Goal: Use online tool/utility: Utilize a website feature to perform a specific function

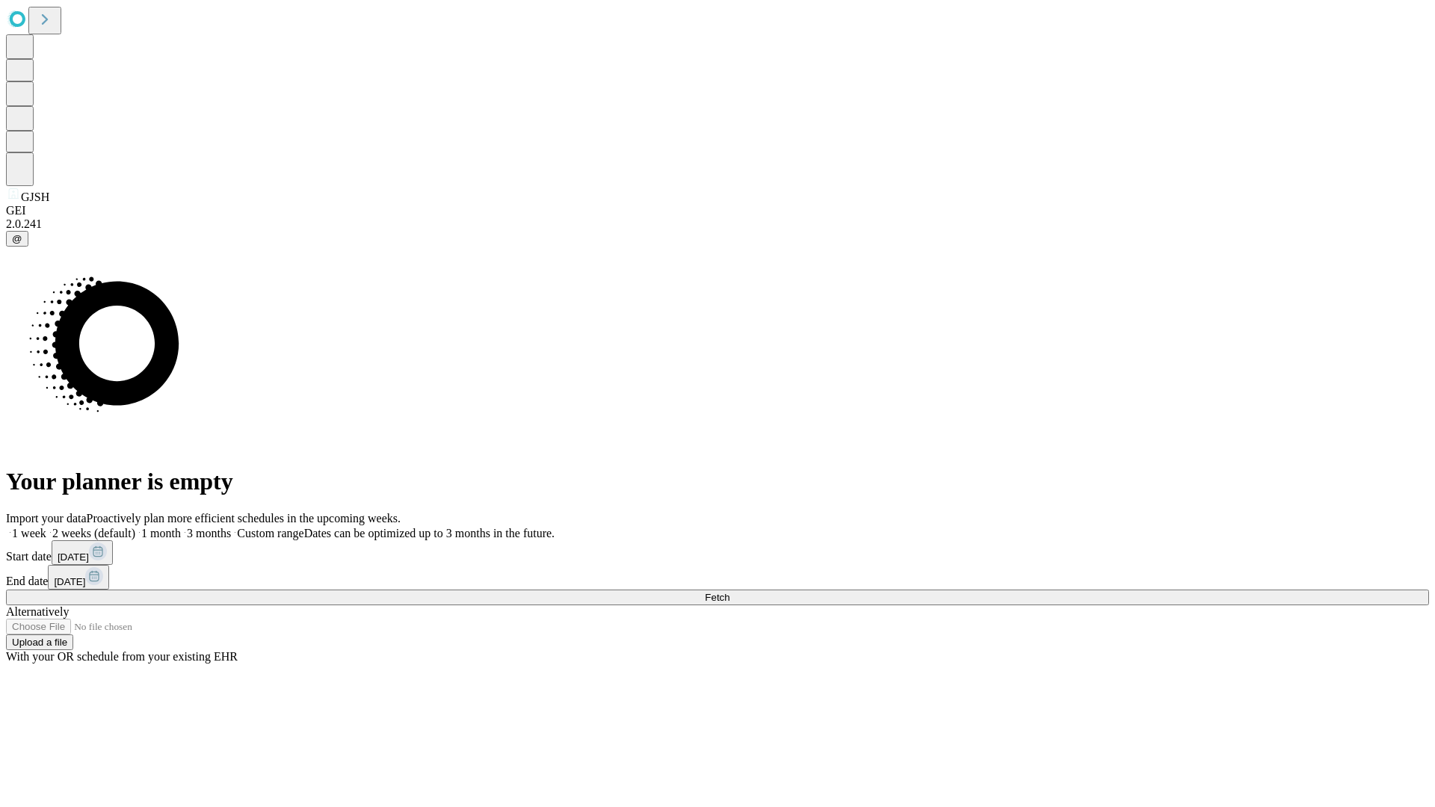
click at [1159, 590] on button "Fetch" at bounding box center [717, 598] width 1423 height 16
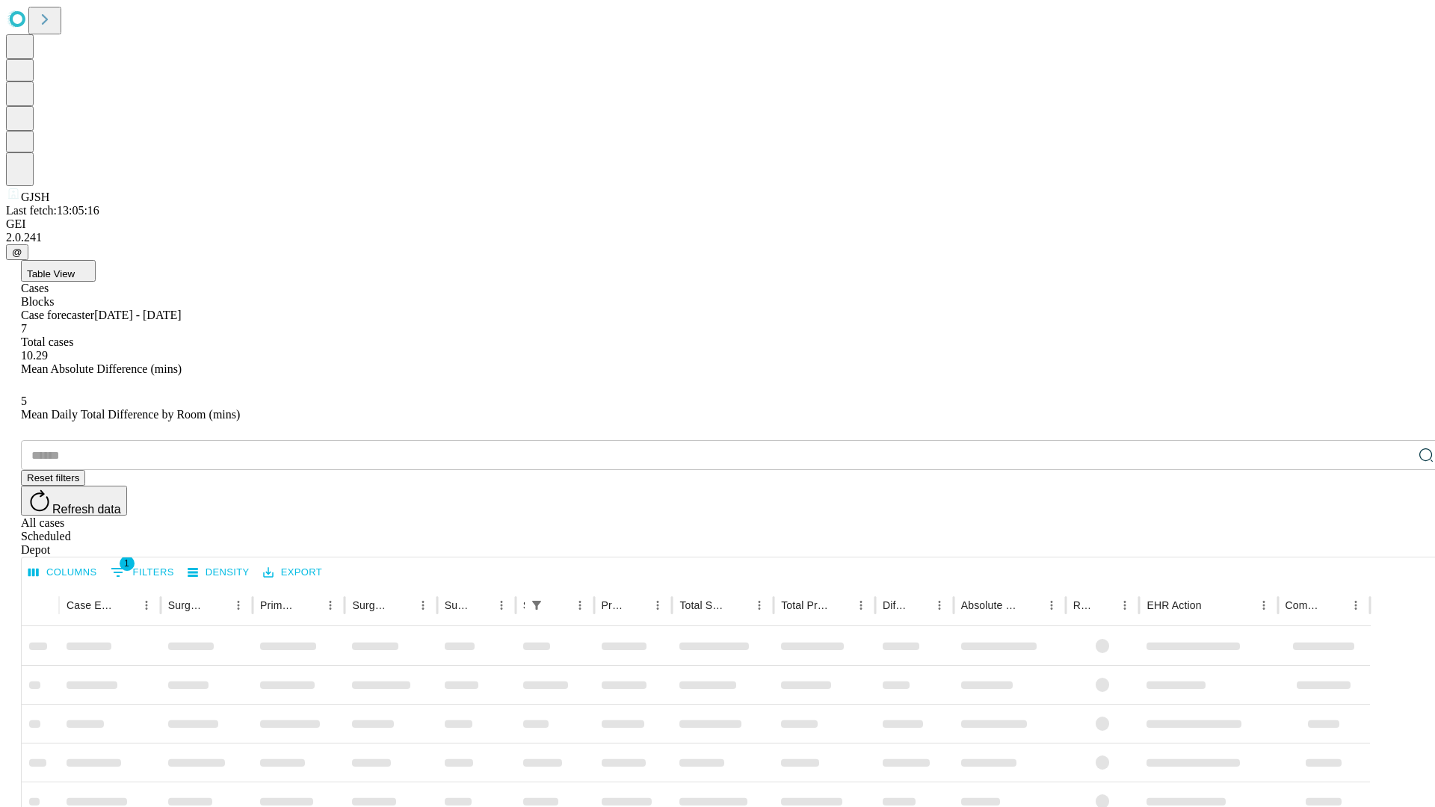
click at [75, 268] on span "Table View" at bounding box center [51, 273] width 48 height 11
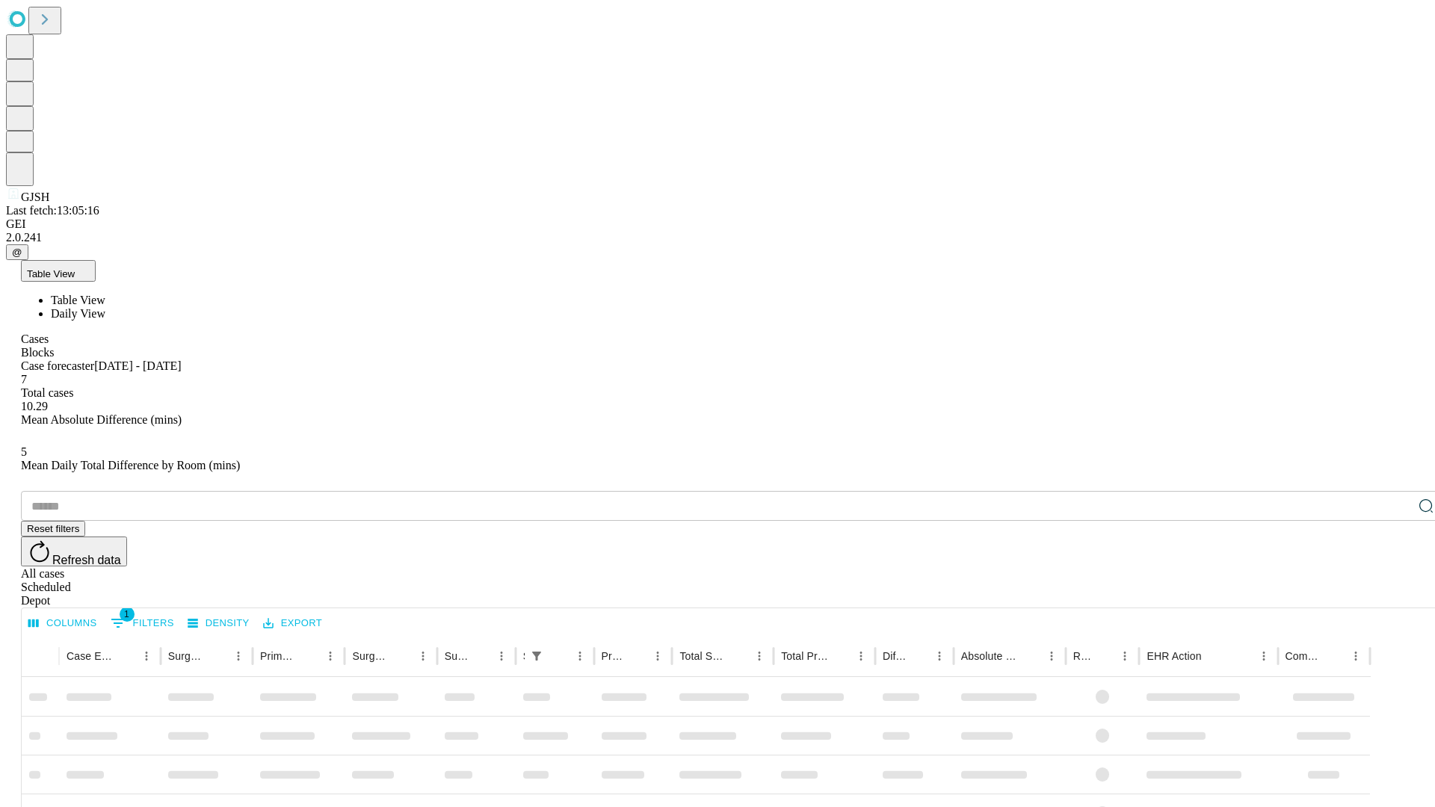
click at [105, 307] on span "Daily View" at bounding box center [78, 313] width 55 height 13
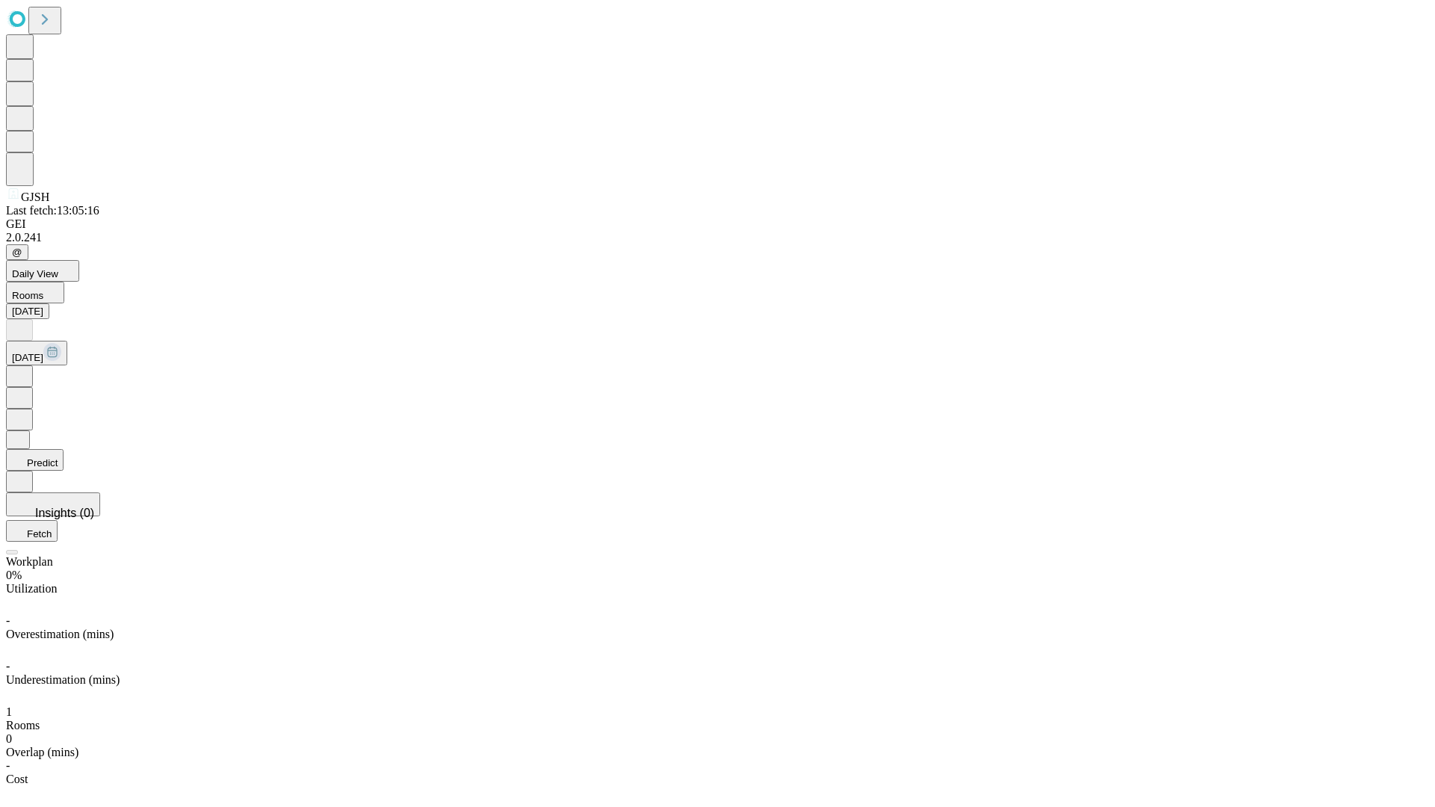
click at [64, 449] on button "Predict" at bounding box center [35, 460] width 58 height 22
